Goal: Transaction & Acquisition: Download file/media

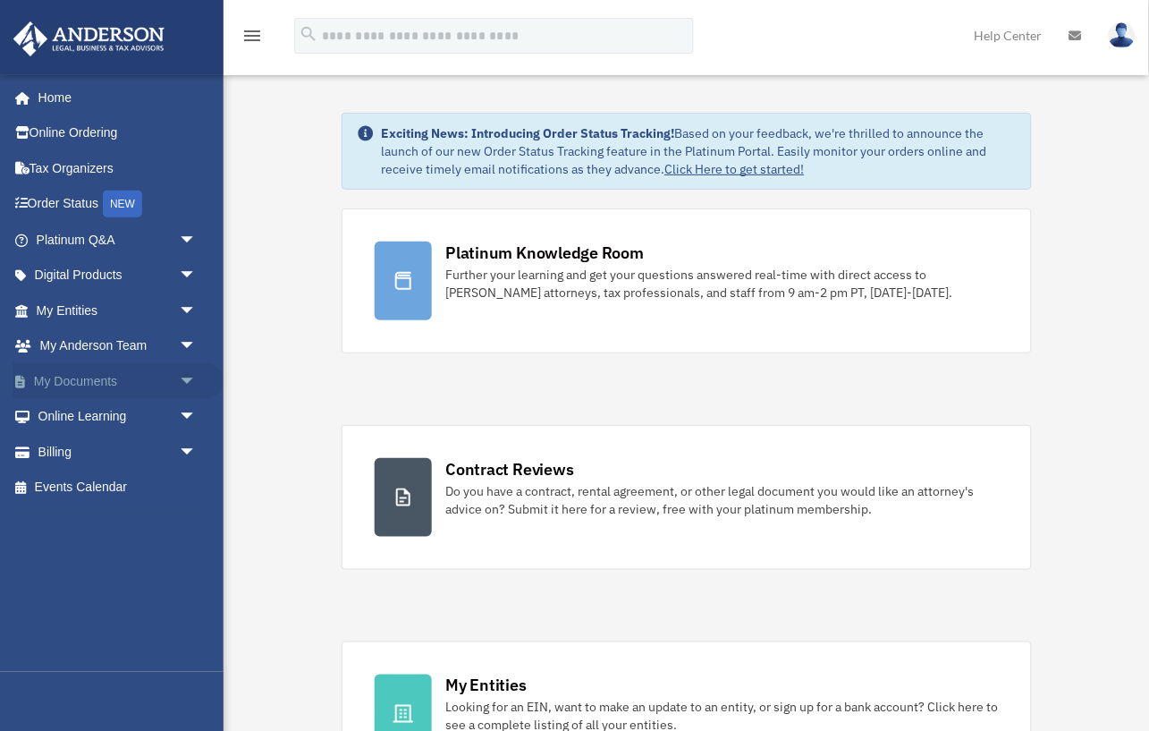
click at [42, 376] on link "My Documents arrow_drop_down" at bounding box center [118, 381] width 211 height 36
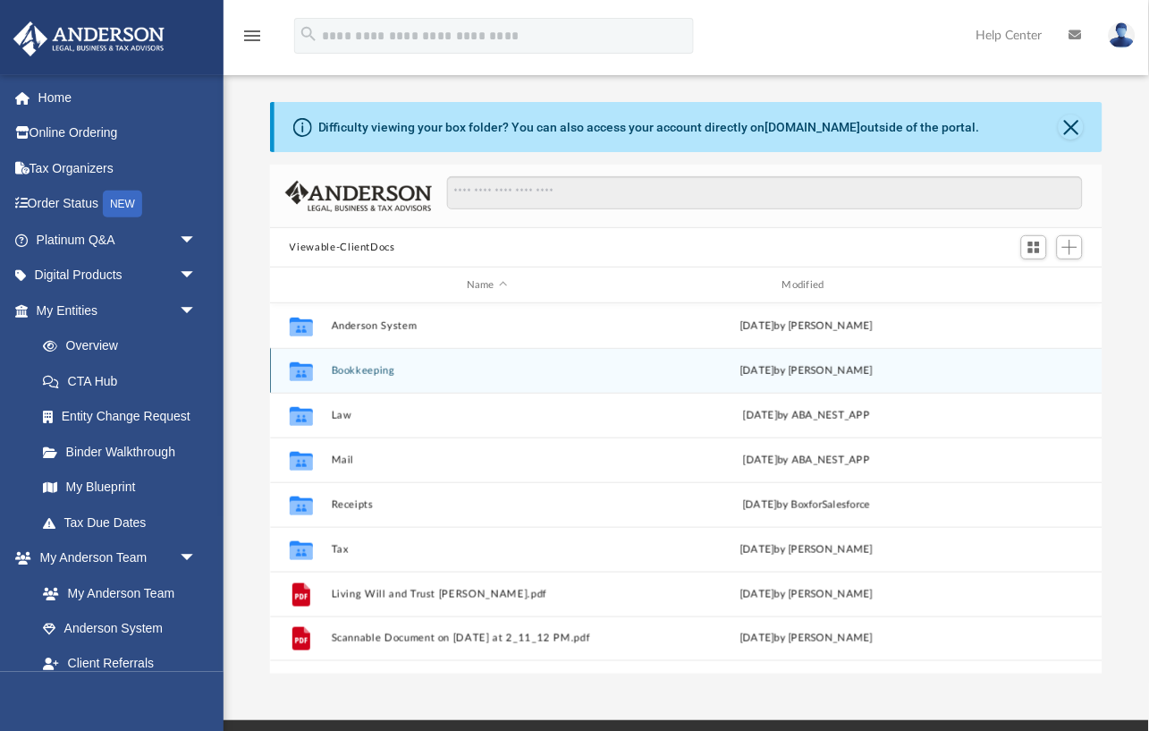
scroll to position [407, 833]
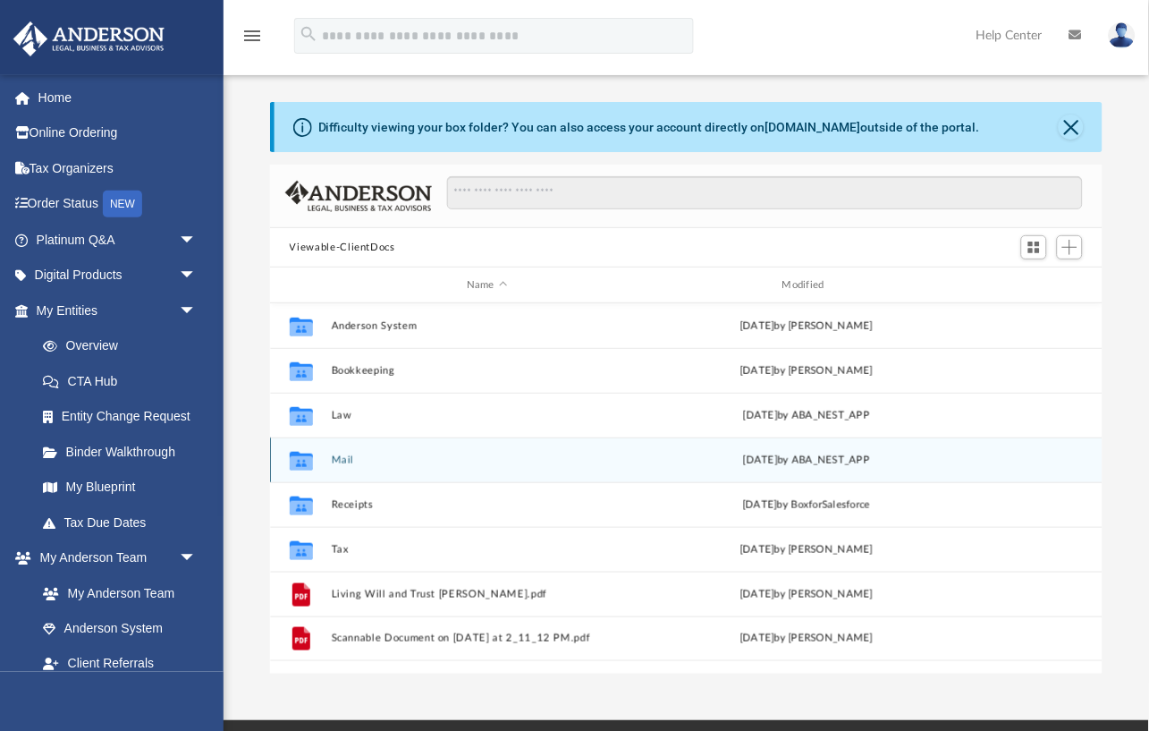
click at [350, 458] on button "Mail" at bounding box center [487, 460] width 312 height 12
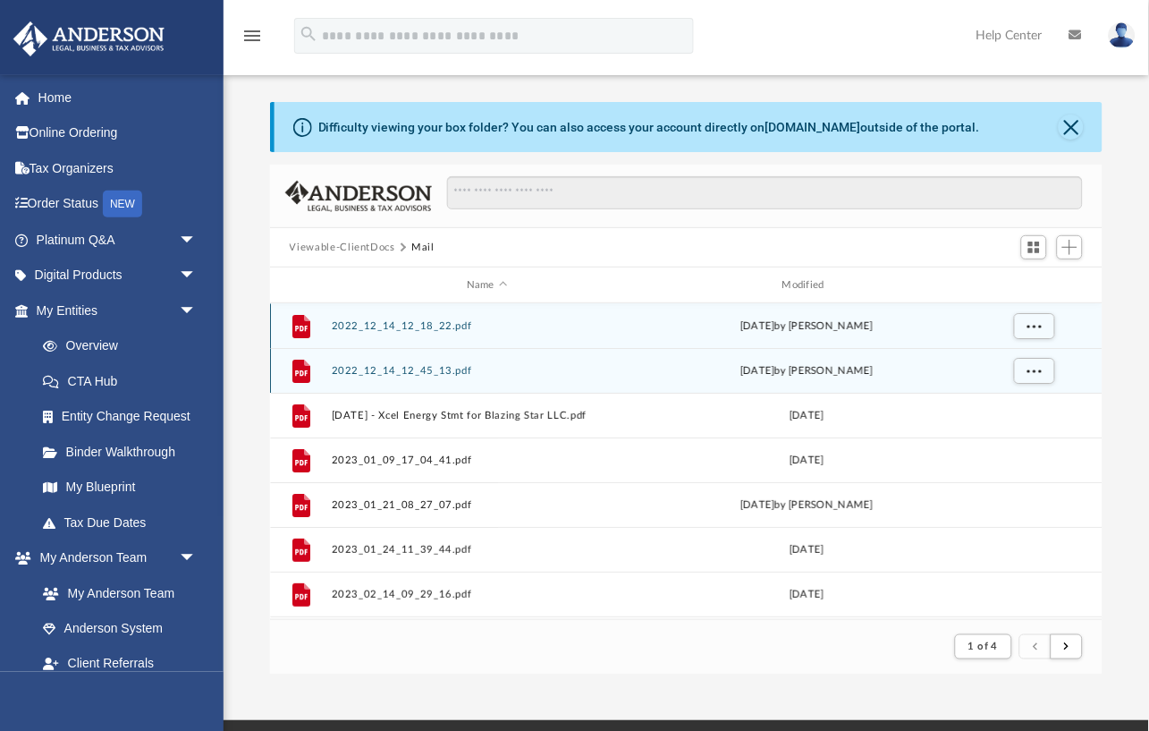
scroll to position [352, 833]
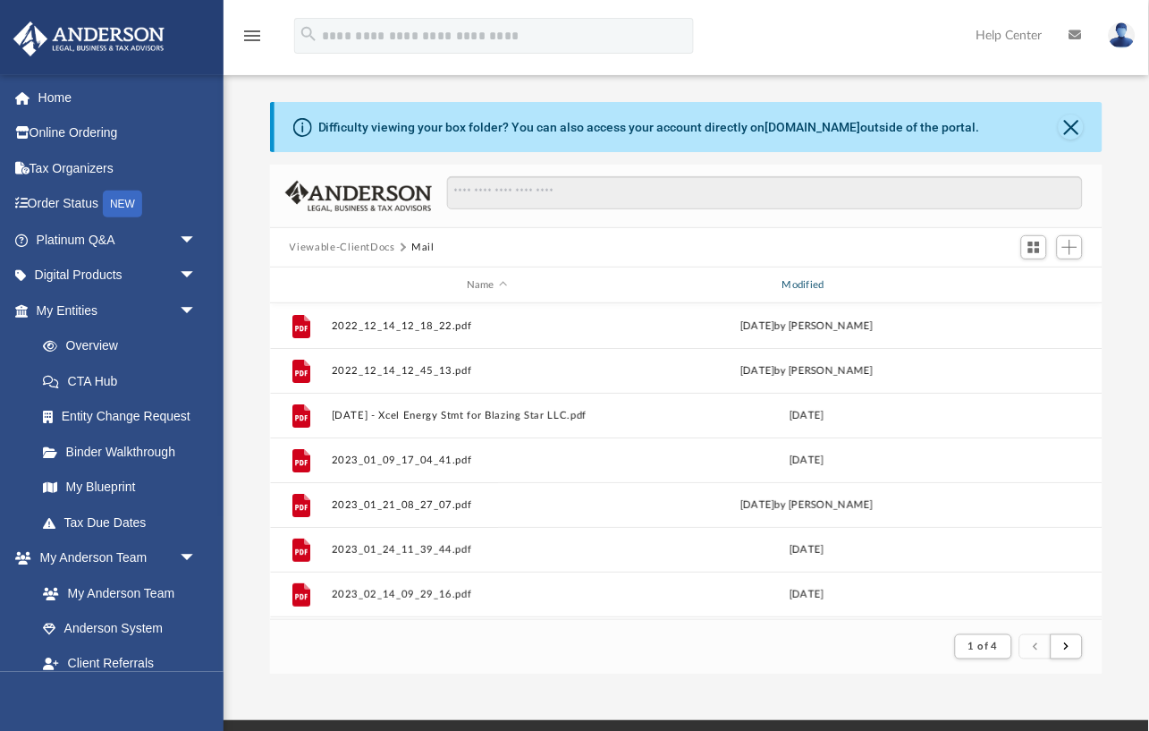
click at [817, 285] on div "Modified" at bounding box center [806, 285] width 312 height 16
click at [803, 281] on div "Modified" at bounding box center [806, 285] width 312 height 16
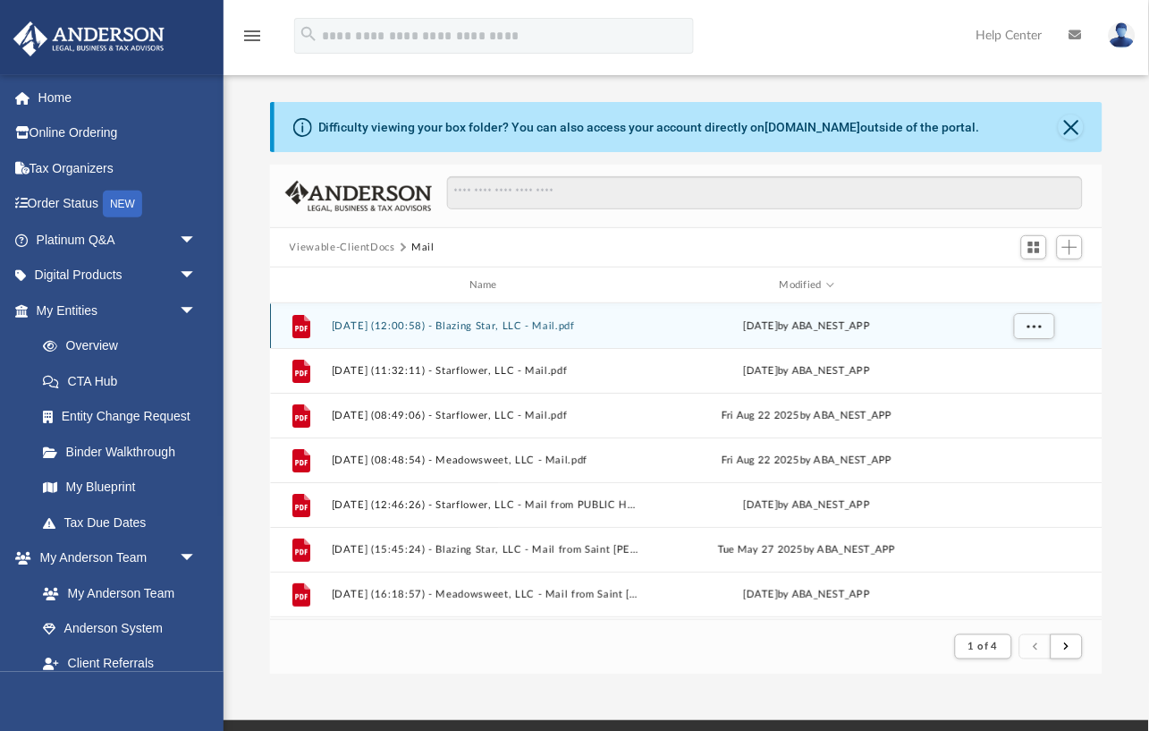
click at [503, 321] on button "2025.09.05 (12:00:58) - Blazing Star, LLC - Mail.pdf" at bounding box center [487, 326] width 312 height 12
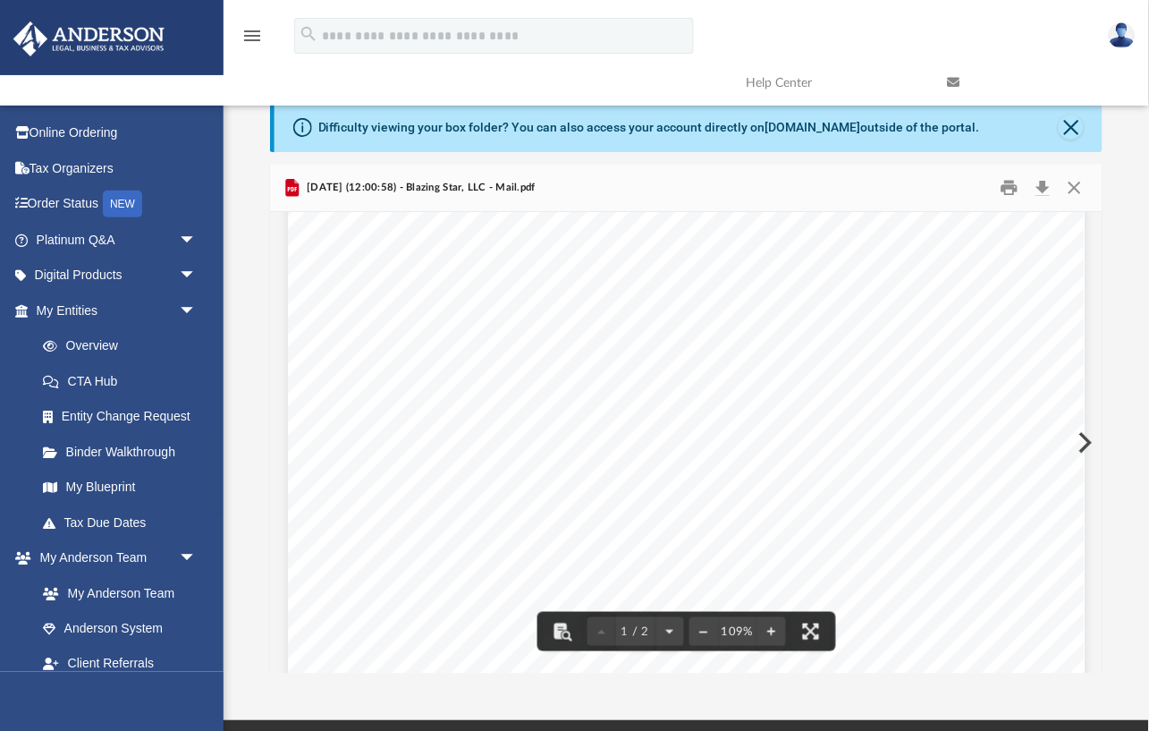
scroll to position [57, 0]
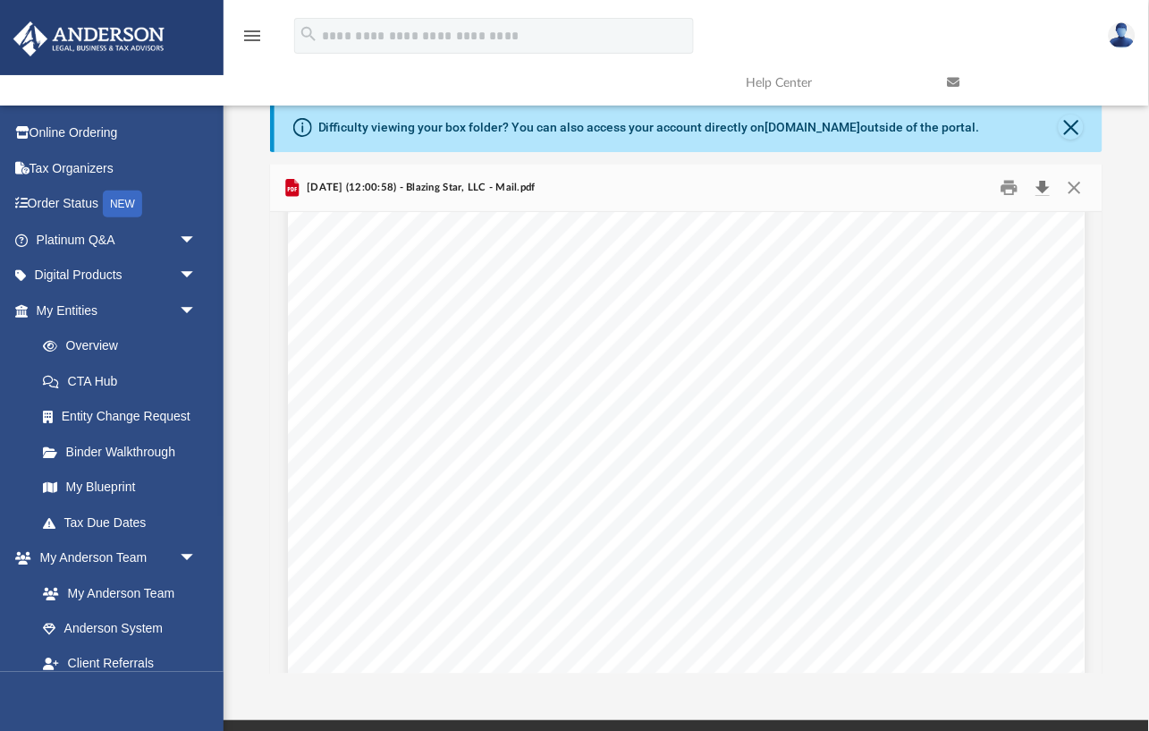
click at [1044, 182] on button "Download" at bounding box center [1043, 188] width 32 height 28
click at [1070, 182] on button "Close" at bounding box center [1075, 188] width 32 height 28
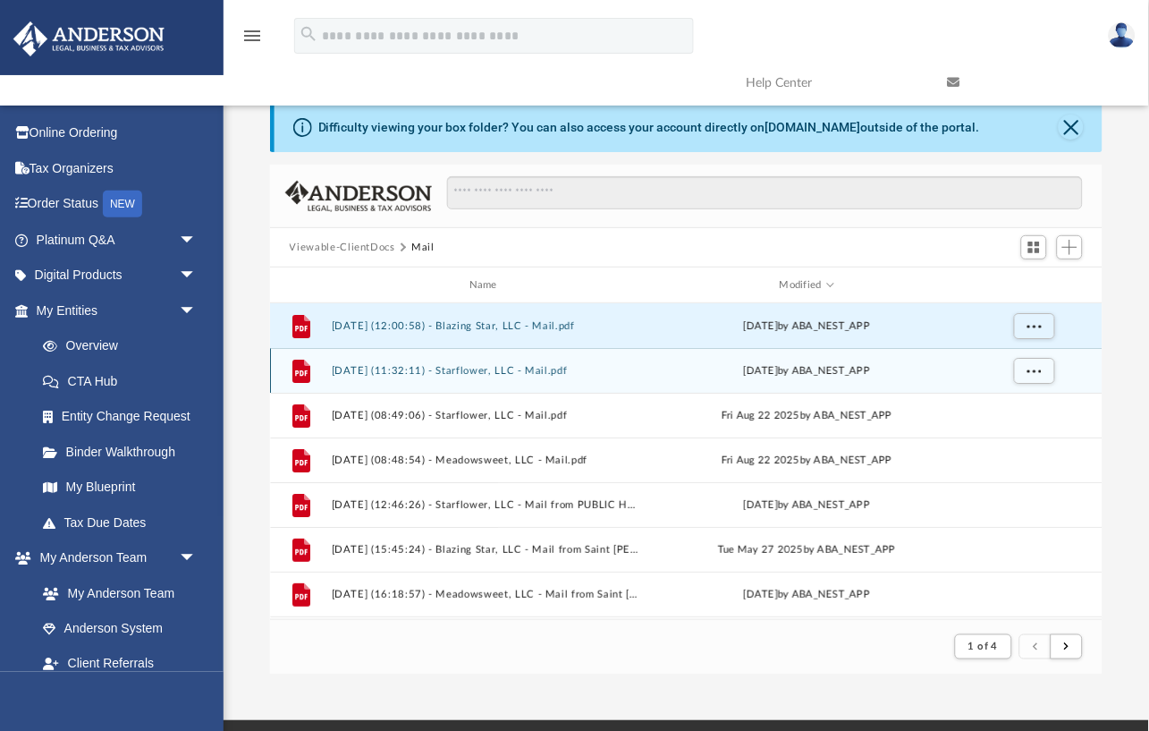
click at [527, 368] on button "2025.09.05 (11:32:11) - Starflower, LLC - Mail.pdf" at bounding box center [487, 371] width 312 height 12
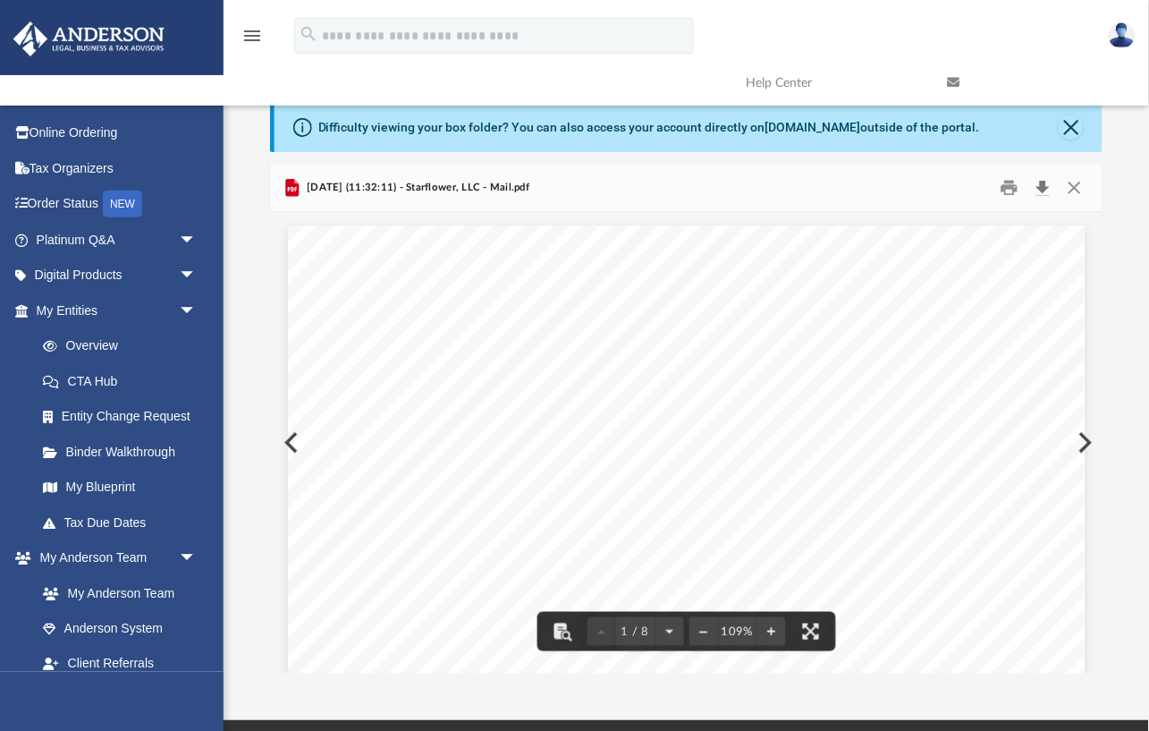
click at [1047, 182] on button "Download" at bounding box center [1043, 188] width 32 height 28
click at [1077, 180] on button "Close" at bounding box center [1075, 188] width 32 height 28
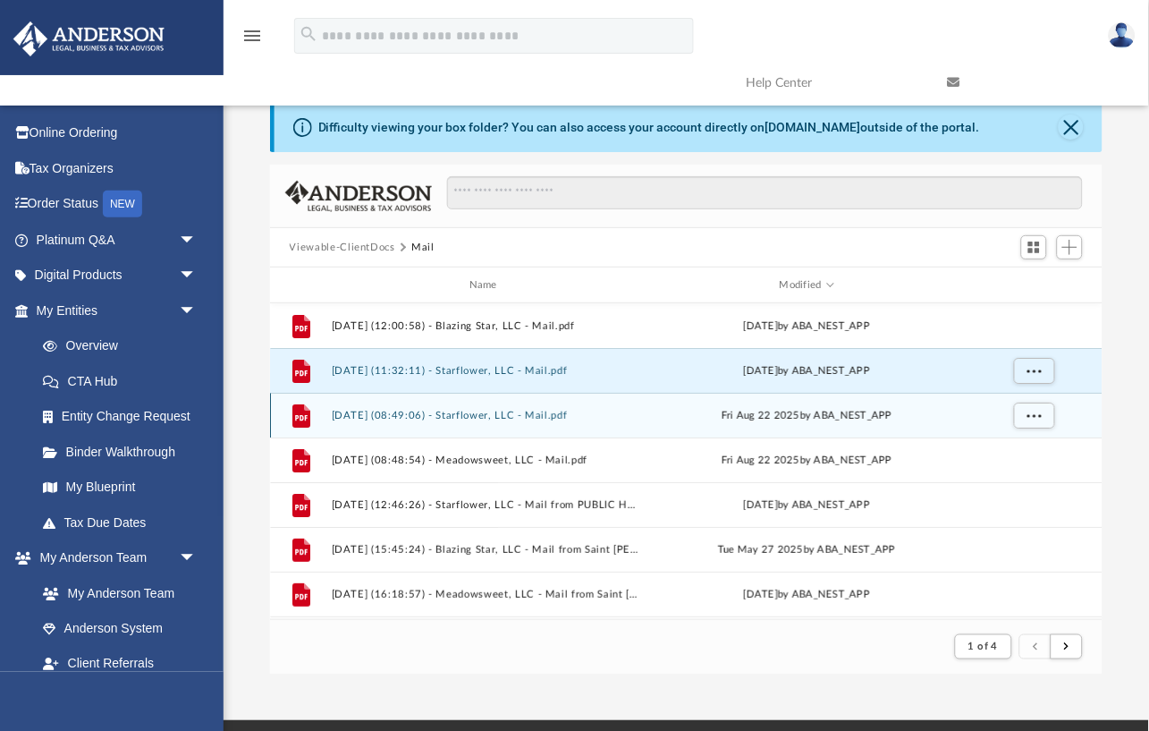
click at [528, 410] on button "2025.08.22 (08:49:06) - Starflower, LLC - Mail.pdf" at bounding box center [487, 416] width 312 height 12
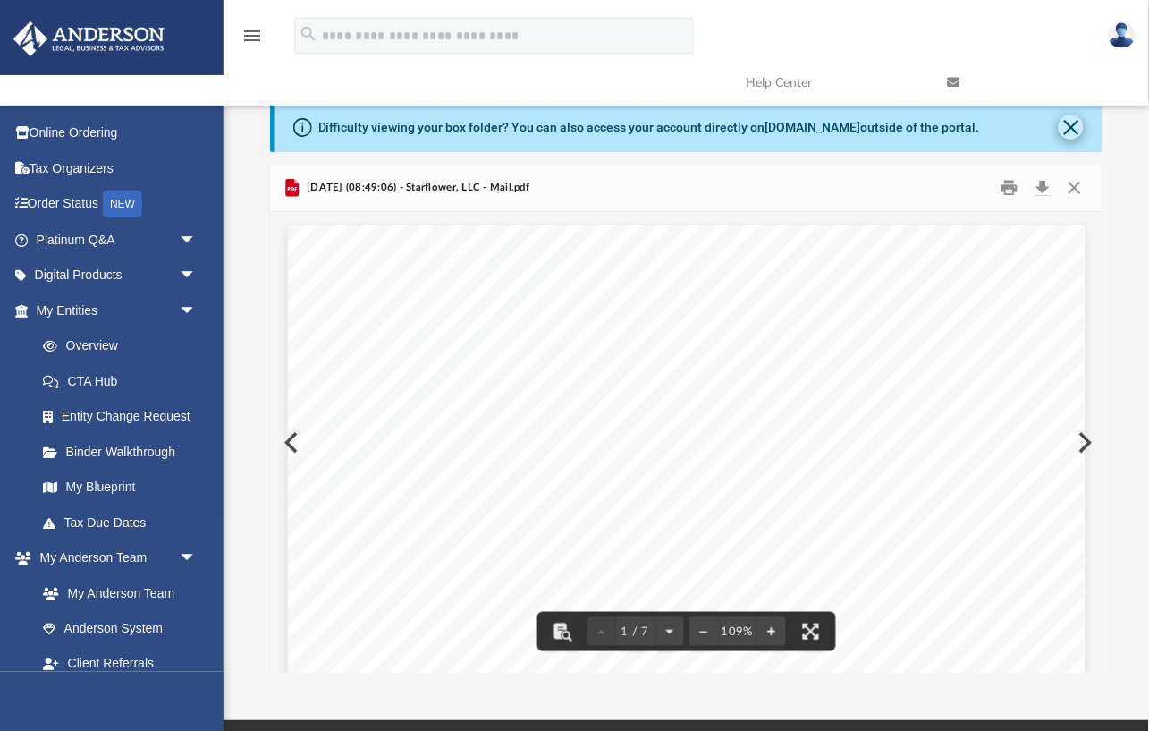
click at [1071, 120] on button "Close" at bounding box center [1071, 126] width 25 height 25
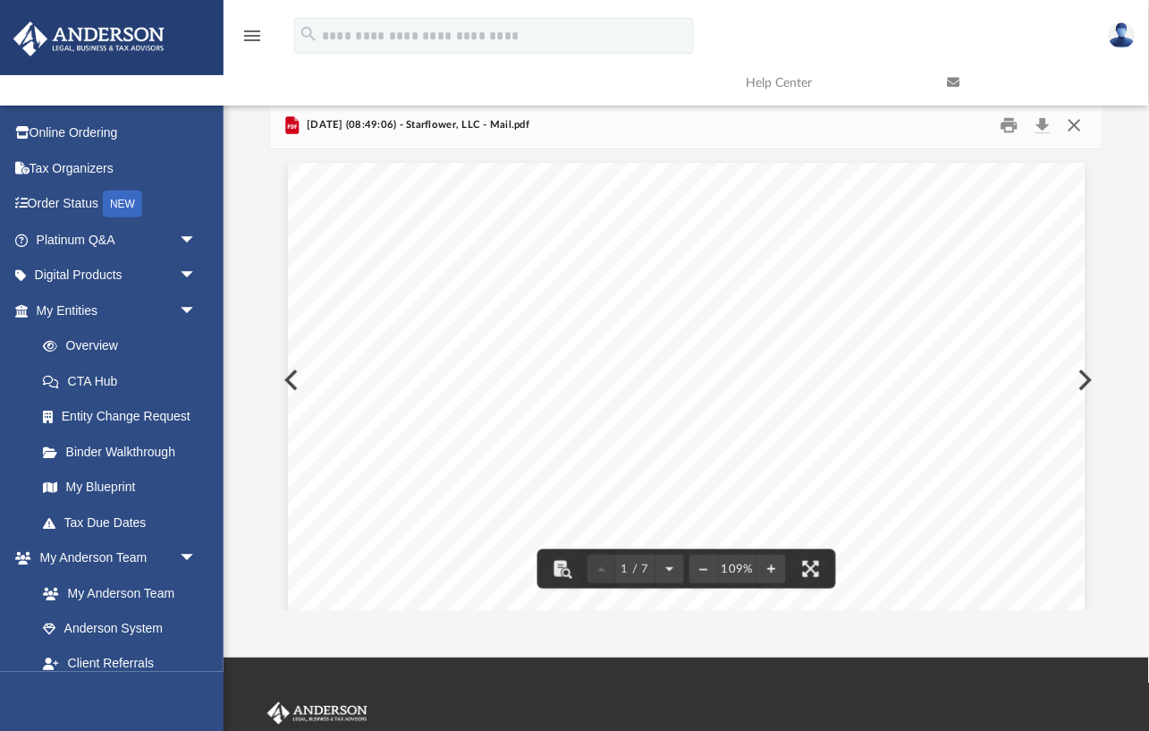
click at [1076, 121] on button "Close" at bounding box center [1075, 126] width 32 height 28
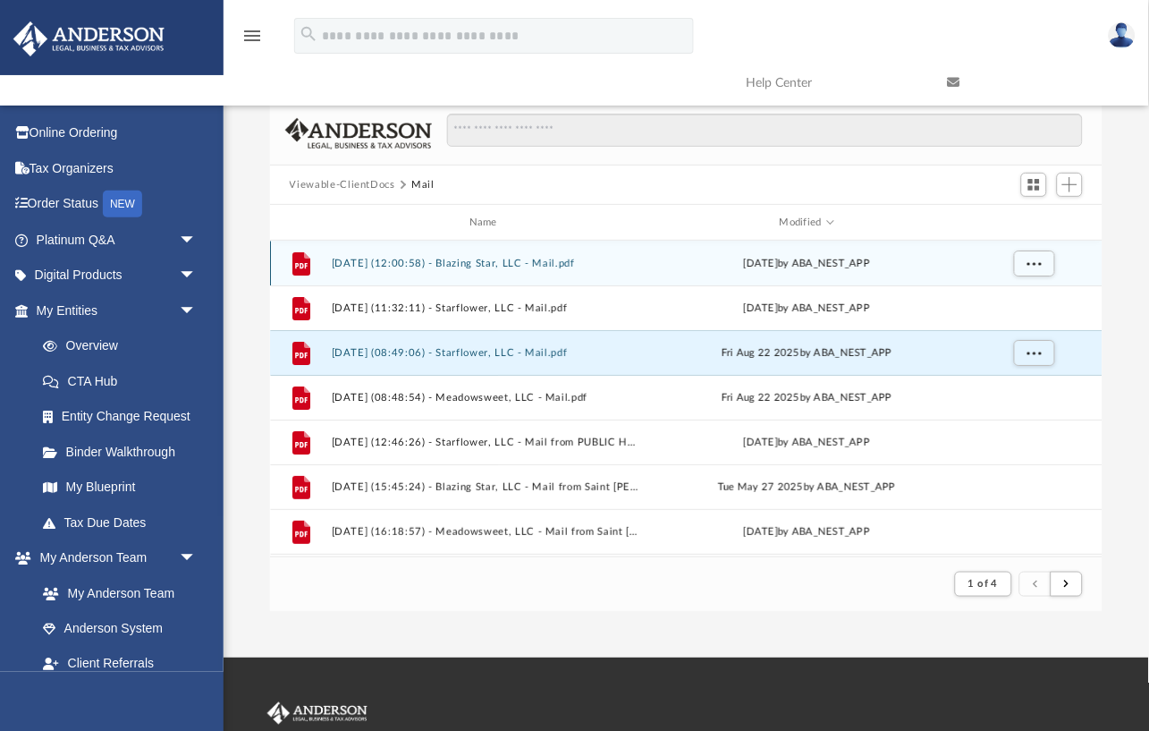
click at [503, 259] on button "2025.09.05 (12:00:58) - Blazing Star, LLC - Mail.pdf" at bounding box center [487, 264] width 312 height 12
